Goal: Find contact information: Find contact information

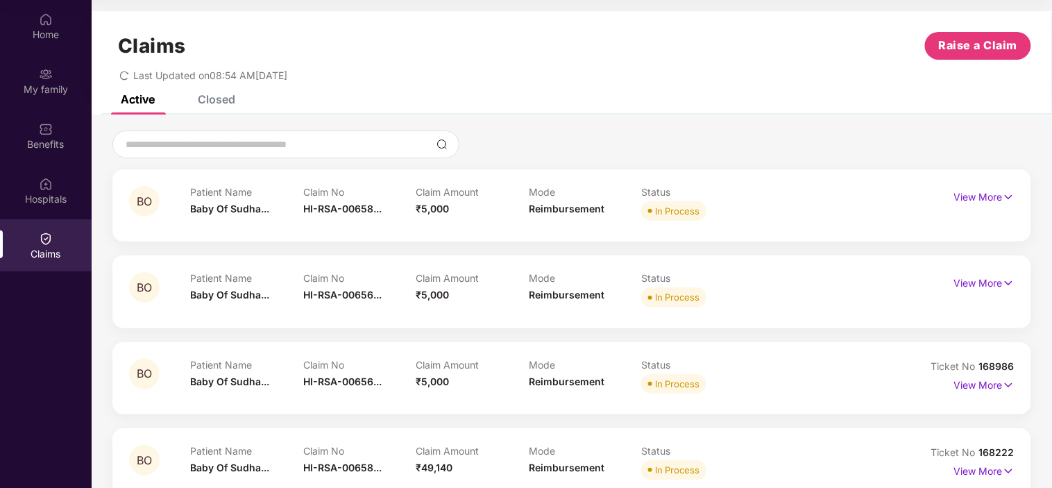
scroll to position [77, 0]
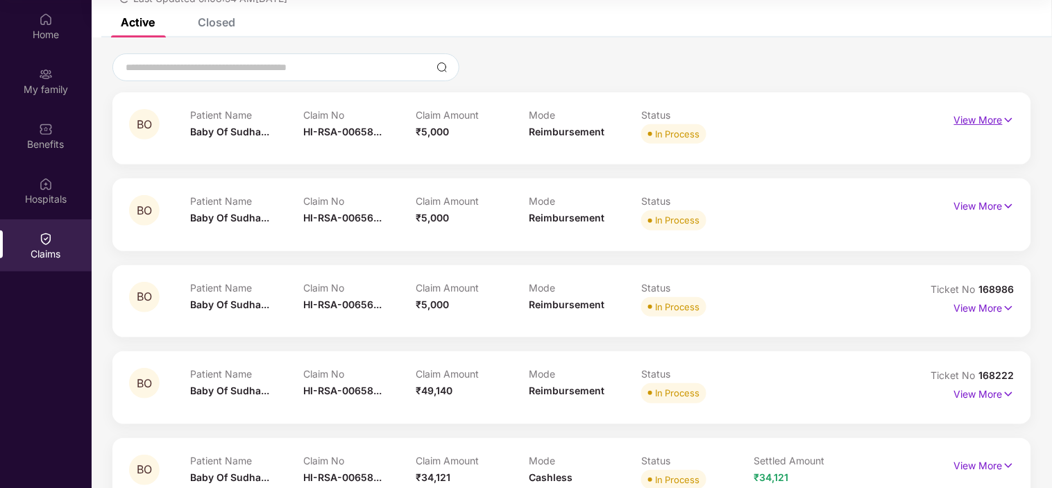
click at [988, 126] on p "View More" at bounding box center [984, 118] width 60 height 19
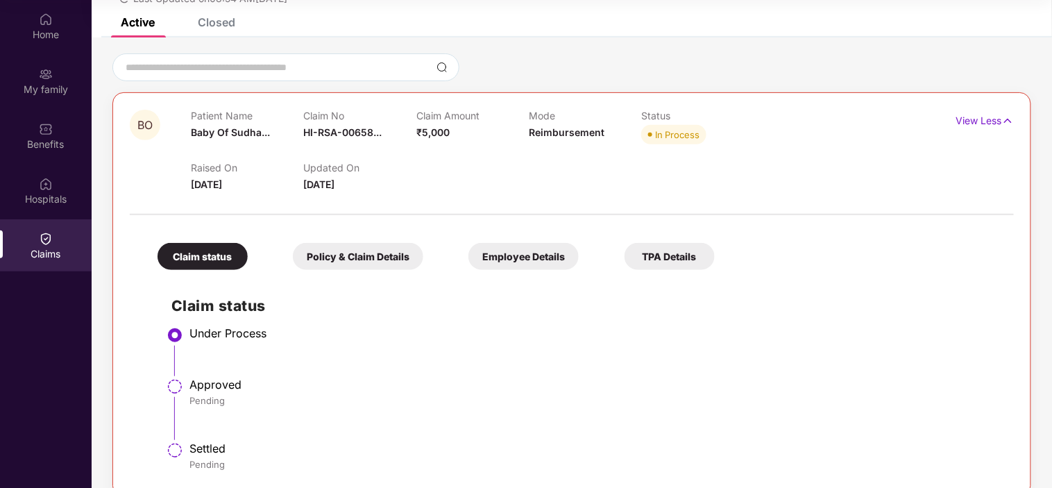
click at [354, 255] on div "Policy & Claim Details" at bounding box center [358, 256] width 130 height 27
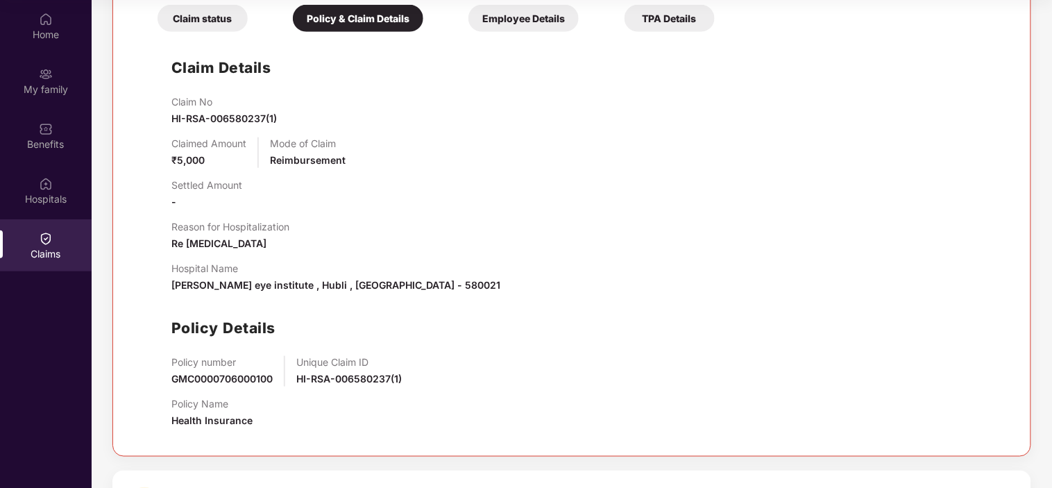
scroll to position [231, 0]
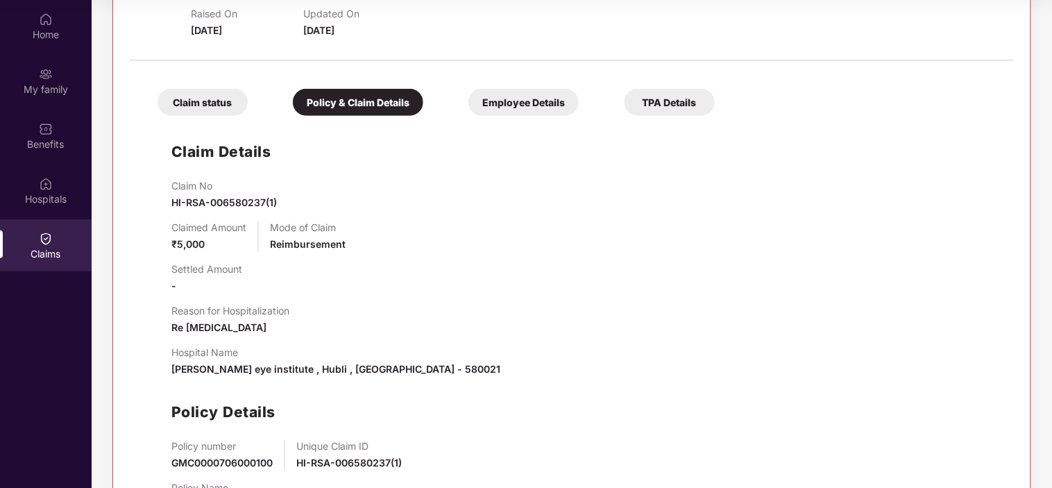
click at [532, 109] on div "Employee Details" at bounding box center [523, 102] width 110 height 27
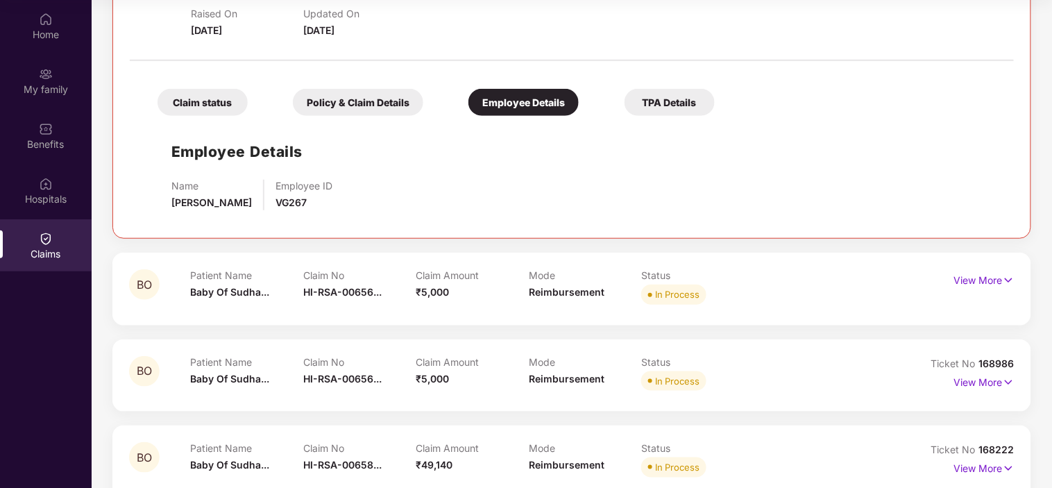
click at [676, 99] on div "TPA Details" at bounding box center [670, 102] width 90 height 27
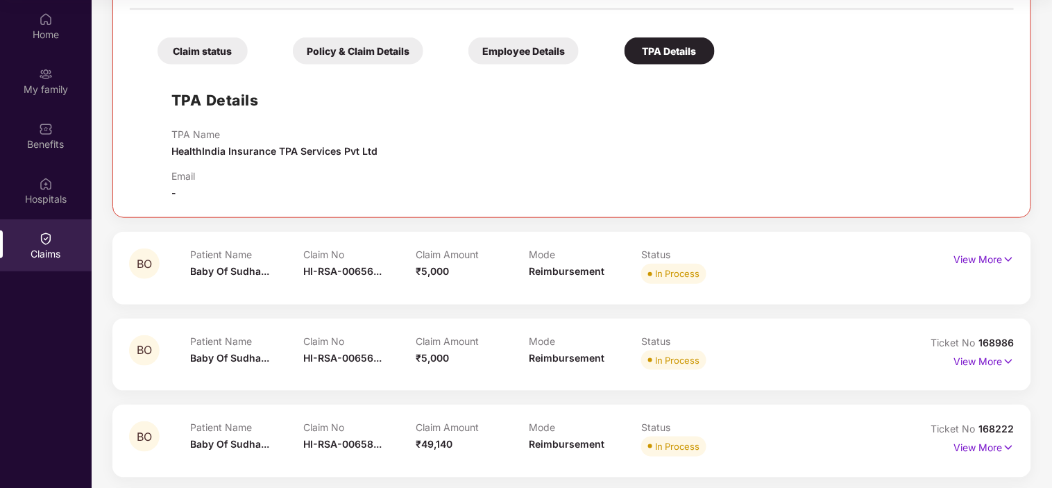
scroll to position [308, 0]
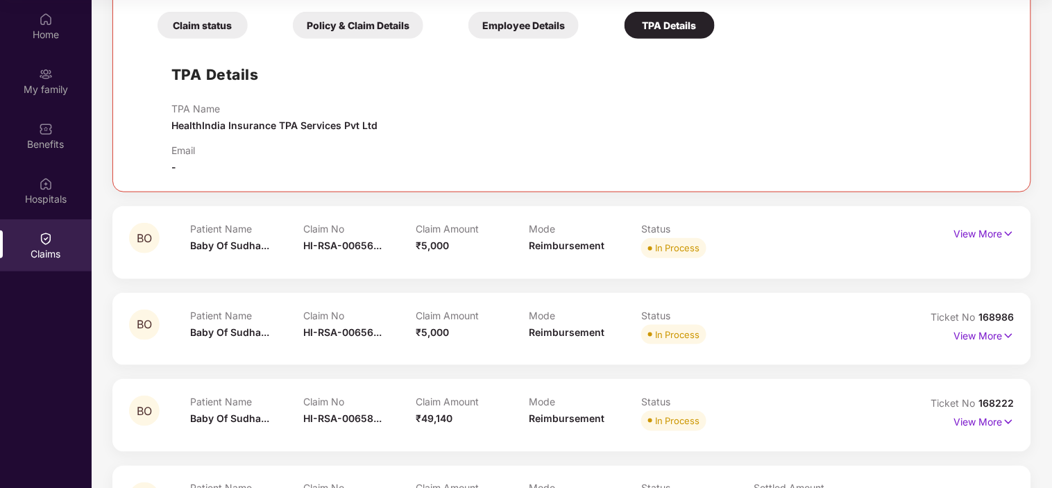
click at [790, 252] on div "Patient Name Baby Of Sudha... Claim No HI-RSA-00656... Claim Amount ₹5,000 Mode…" at bounding box center [529, 242] width 677 height 38
click at [974, 233] on p "View More" at bounding box center [984, 232] width 60 height 19
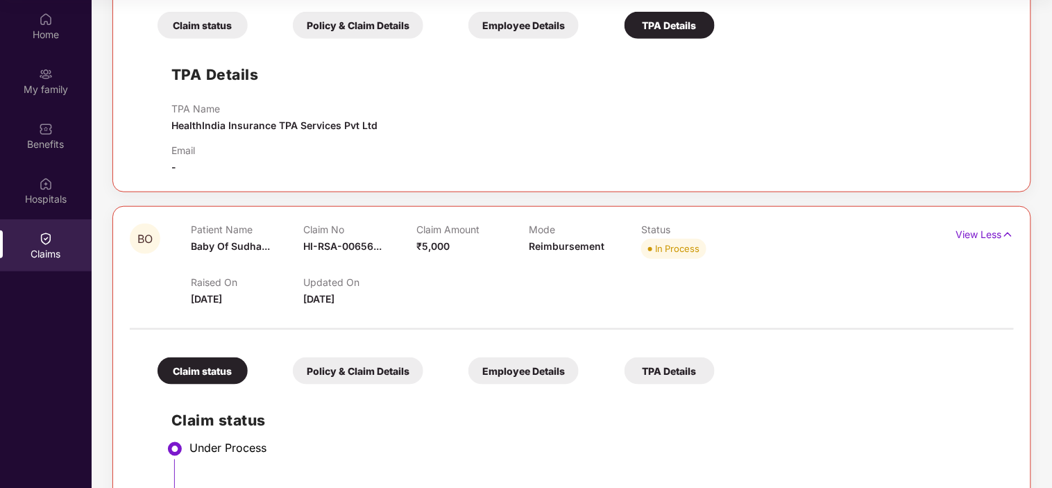
click at [654, 376] on div "TPA Details" at bounding box center [670, 370] width 90 height 27
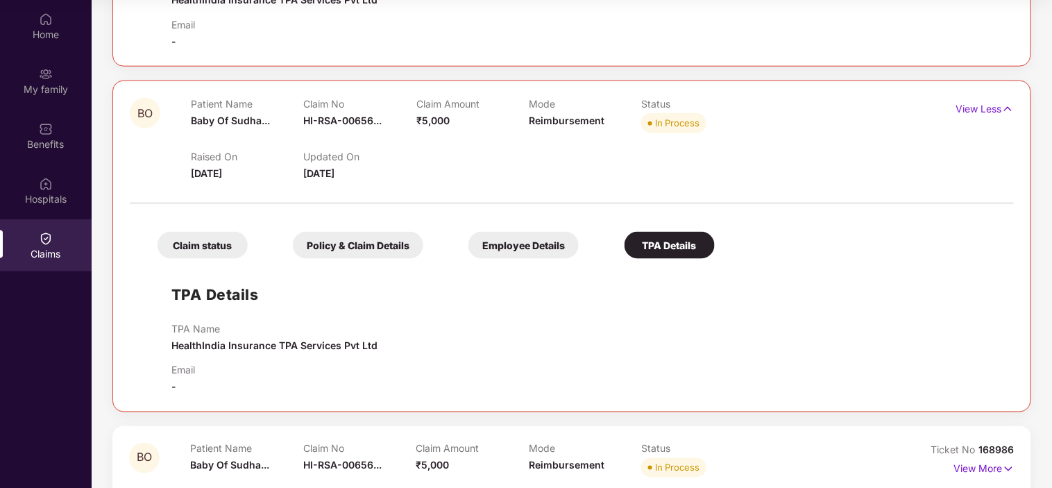
scroll to position [616, 0]
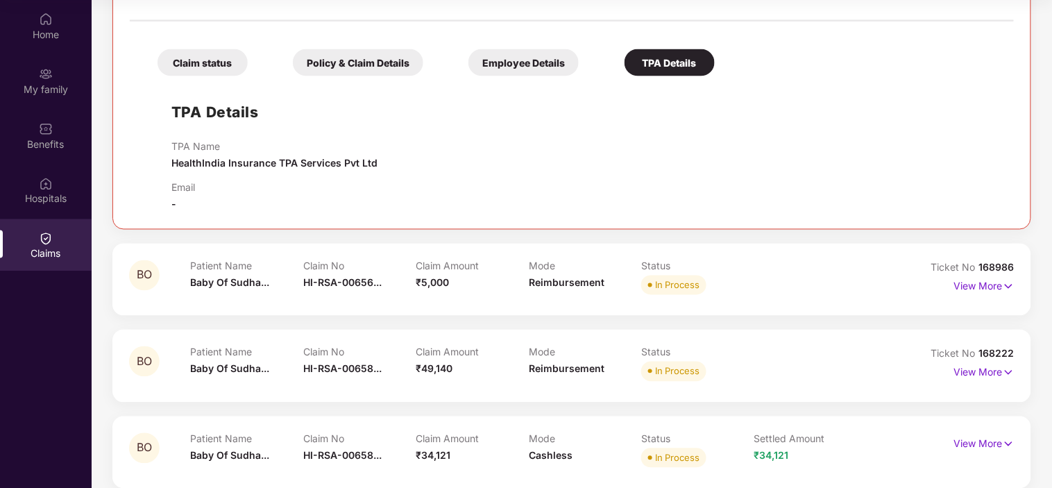
click at [1021, 282] on div "BO Patient Name Baby Of Sudha... Claim No HI-RSA-00656... Claim Amount ₹5,000 M…" at bounding box center [571, 280] width 919 height 72
click at [988, 282] on p "View More" at bounding box center [984, 285] width 60 height 19
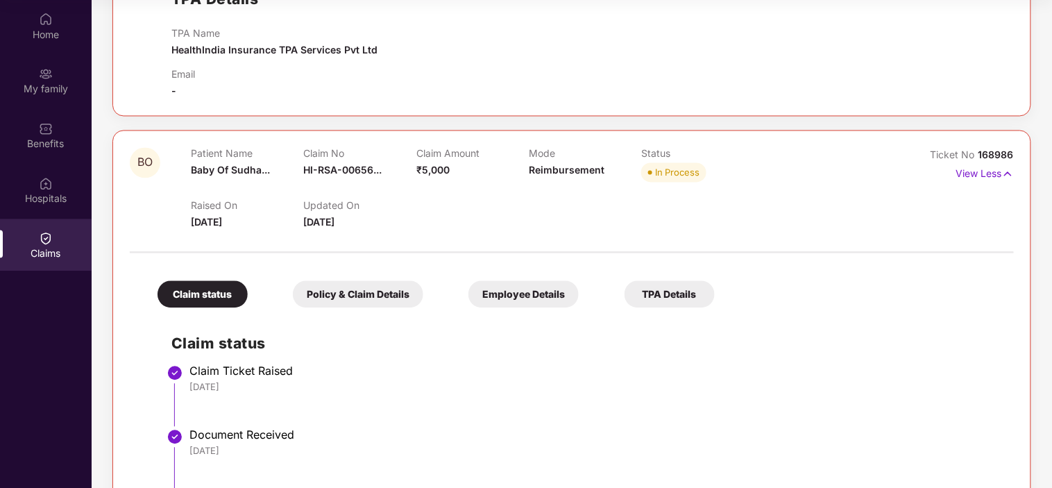
scroll to position [848, 0]
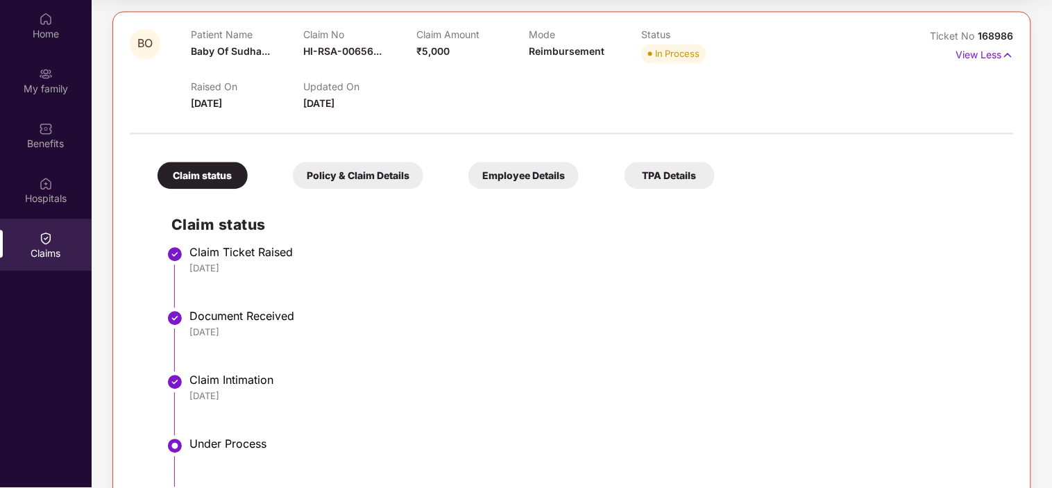
click at [643, 182] on div "TPA Details" at bounding box center [670, 175] width 90 height 27
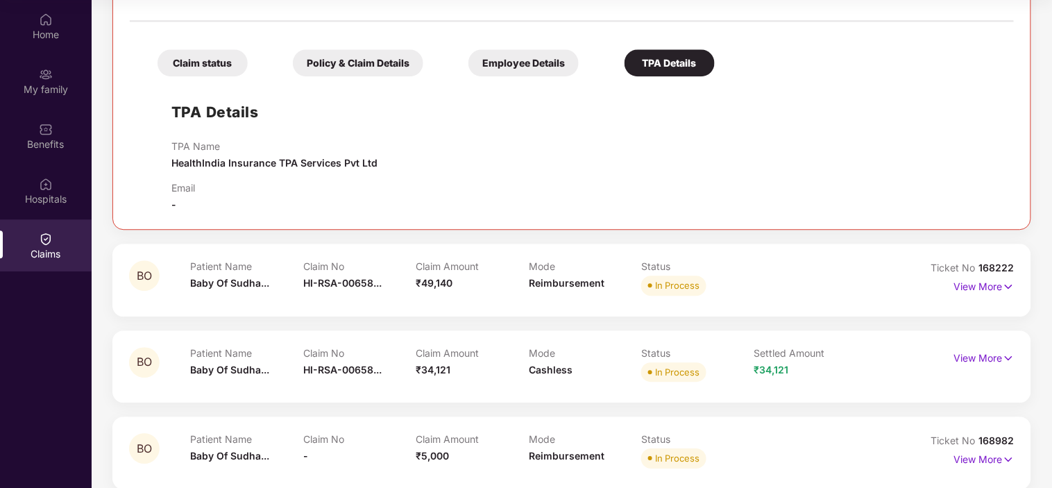
scroll to position [1079, 0]
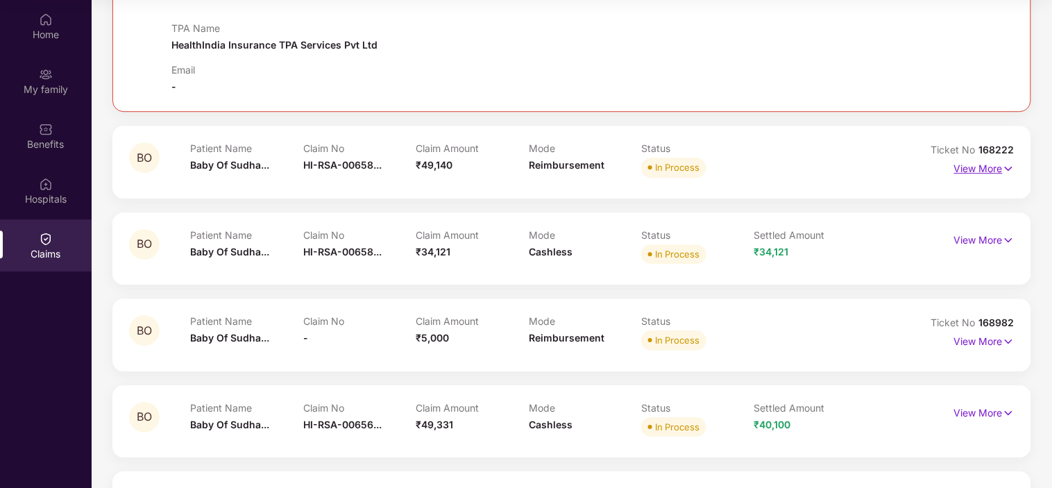
click at [984, 171] on p "View More" at bounding box center [984, 167] width 60 height 19
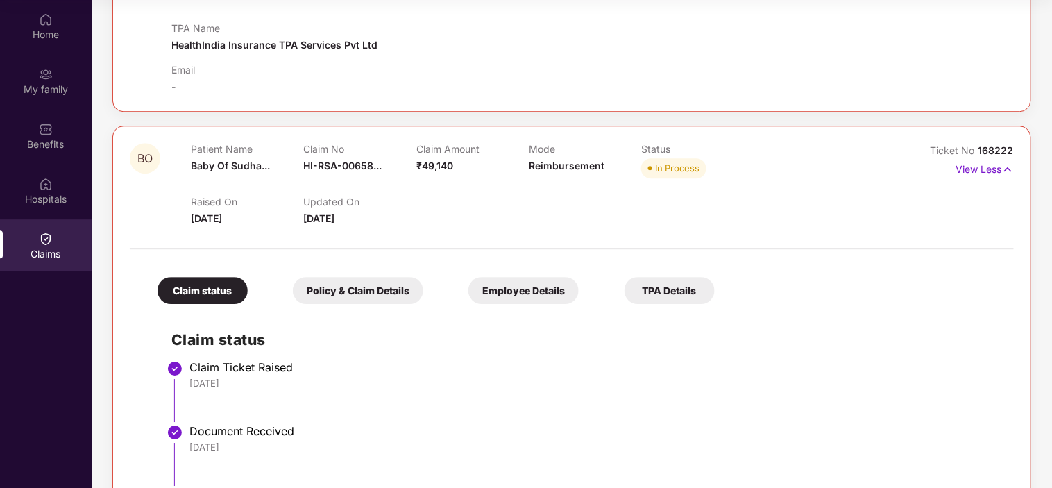
click at [675, 298] on div "TPA Details" at bounding box center [670, 290] width 90 height 27
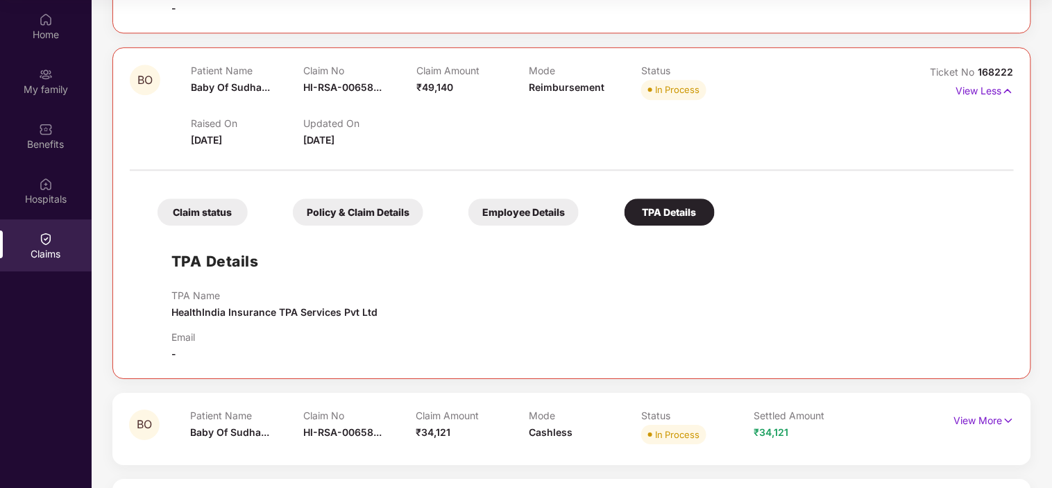
scroll to position [1310, 0]
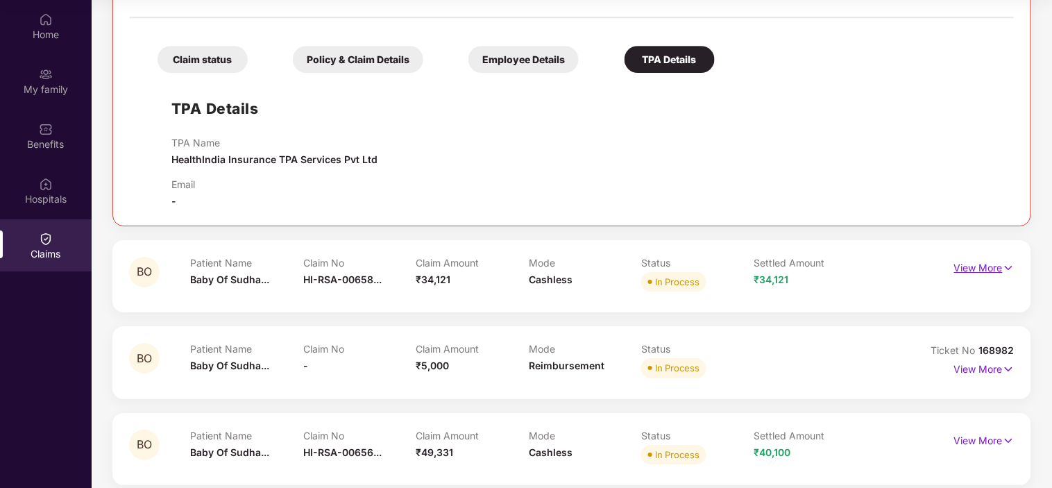
click at [997, 264] on p "View More" at bounding box center [984, 266] width 60 height 19
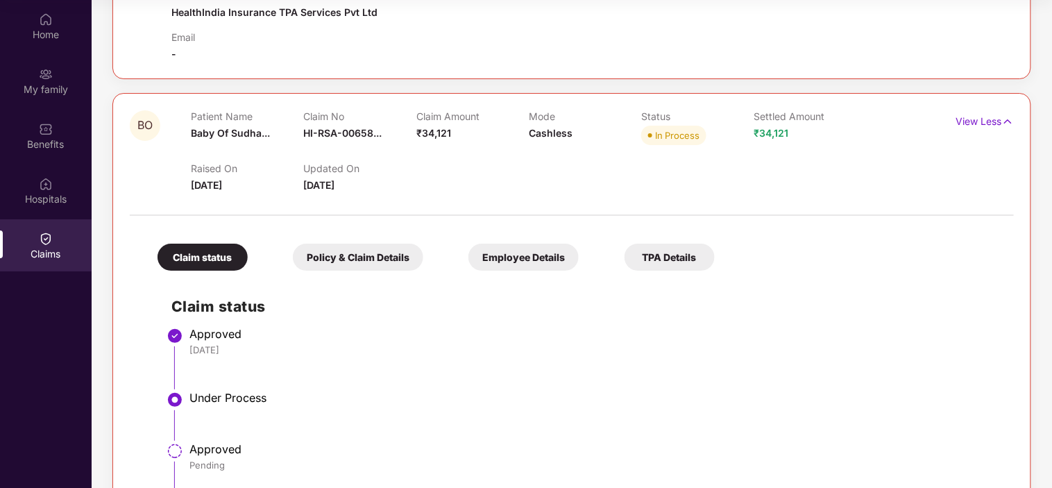
scroll to position [1619, 0]
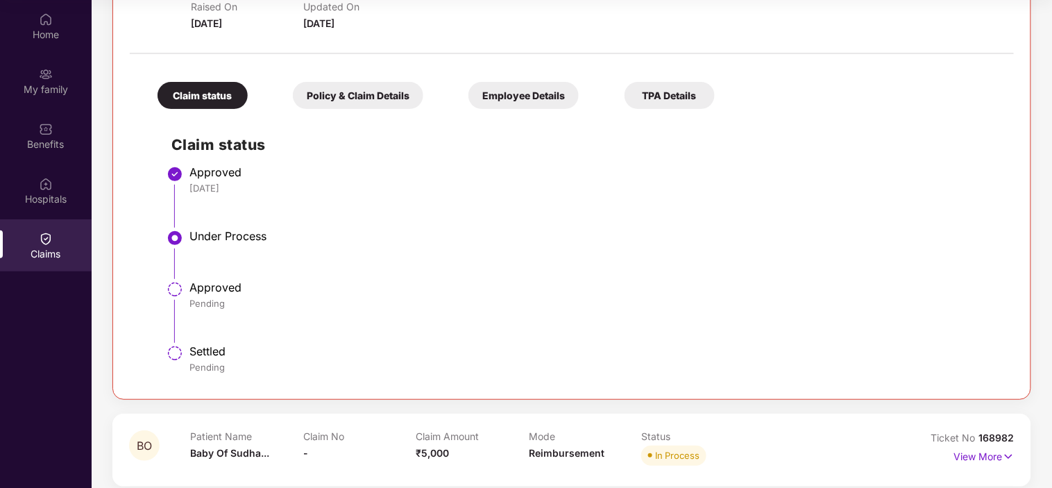
click at [690, 105] on div "TPA Details" at bounding box center [670, 95] width 90 height 27
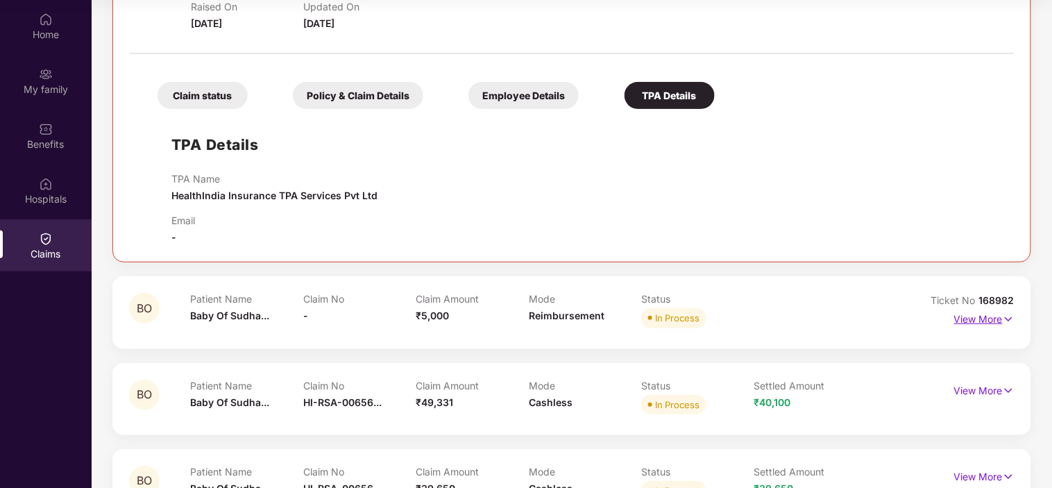
click at [991, 321] on p "View More" at bounding box center [984, 317] width 60 height 19
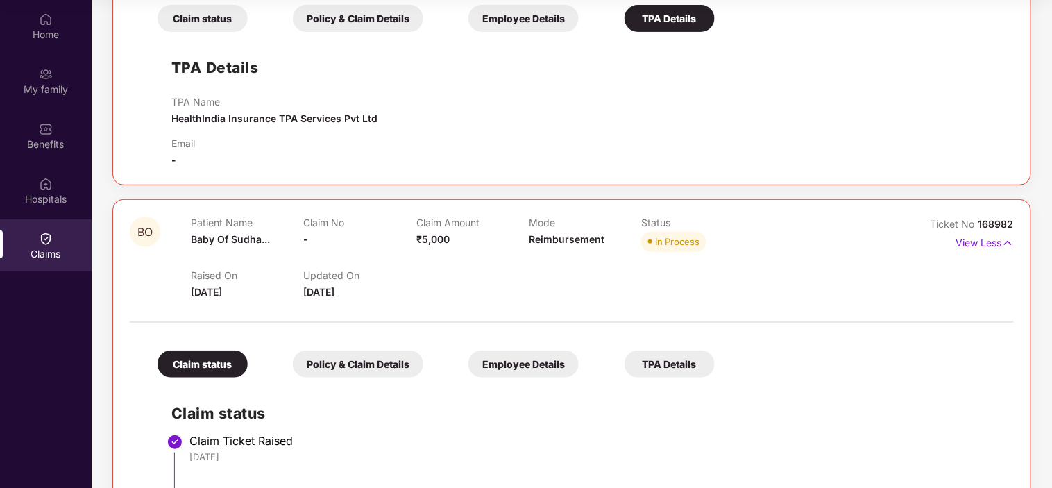
click at [667, 364] on div "TPA Details" at bounding box center [670, 364] width 90 height 27
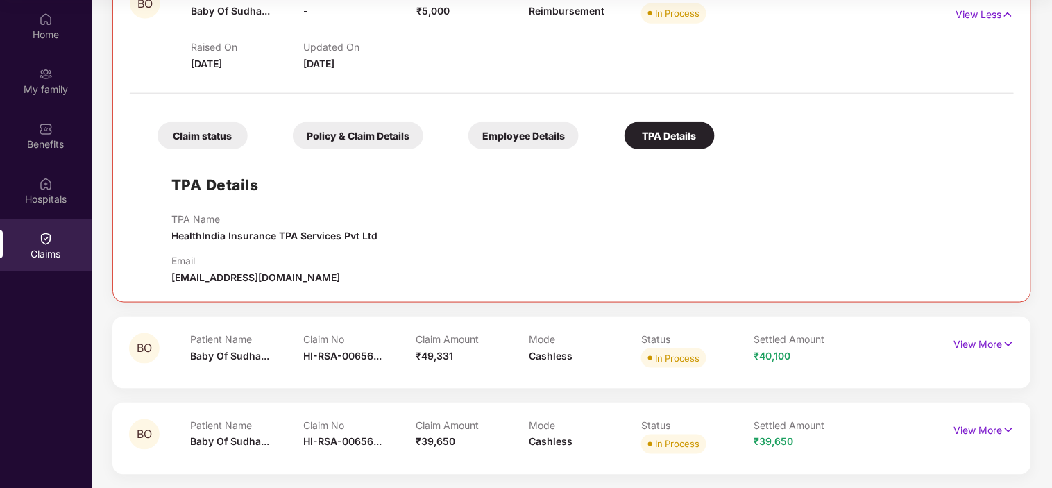
scroll to position [1926, 0]
drag, startPoint x: 328, startPoint y: 278, endPoint x: 170, endPoint y: 274, distance: 157.6
click at [170, 274] on div "TPA Details TPA Name HealthIndia Insurance TPA Services Pvt Ltd Email [EMAIL_AD…" at bounding box center [572, 219] width 856 height 129
copy span "[EMAIL_ADDRESS][DOMAIN_NAME]"
